Goal: Task Accomplishment & Management: Use online tool/utility

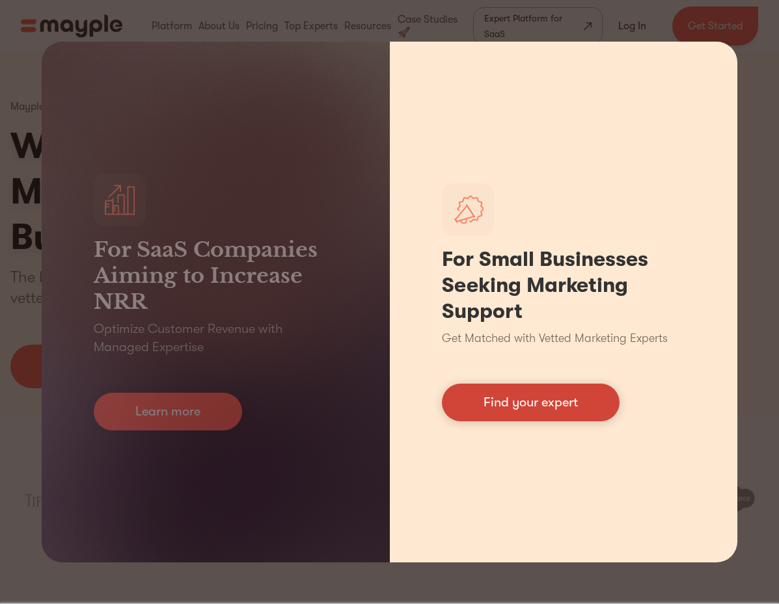
click at [513, 404] on link "Find your expert" at bounding box center [531, 403] width 178 height 38
